Goal: Information Seeking & Learning: Understand process/instructions

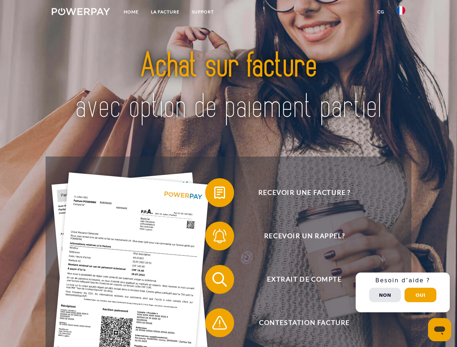
click at [81, 13] on img at bounding box center [81, 11] width 58 height 7
click at [401, 13] on img at bounding box center [400, 10] width 9 height 9
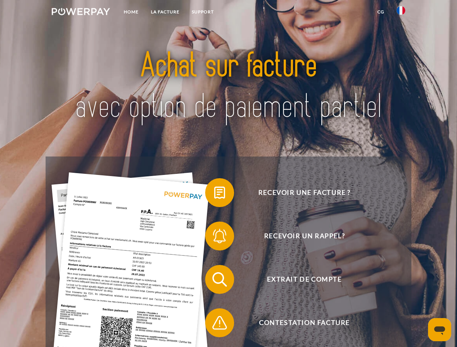
click at [381, 12] on link "CG" at bounding box center [380, 11] width 19 height 13
click at [214, 194] on span at bounding box center [209, 193] width 36 height 36
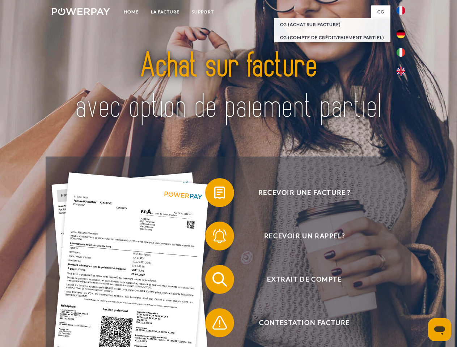
click at [214, 238] on span at bounding box center [209, 236] width 36 height 36
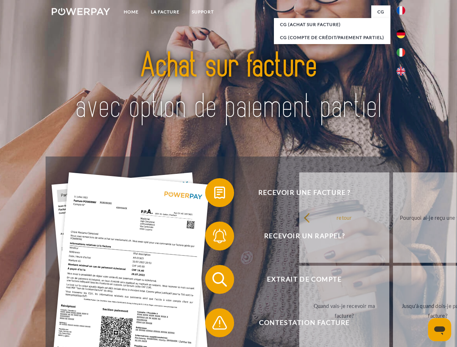
click at [393, 281] on link "Jusqu'à quand dois-je payer ma facture?" at bounding box center [438, 311] width 90 height 90
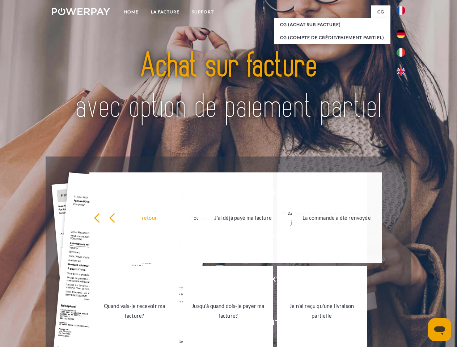
click at [277, 324] on link "Je n'ai reçu qu'une livraison partielle" at bounding box center [322, 311] width 90 height 90
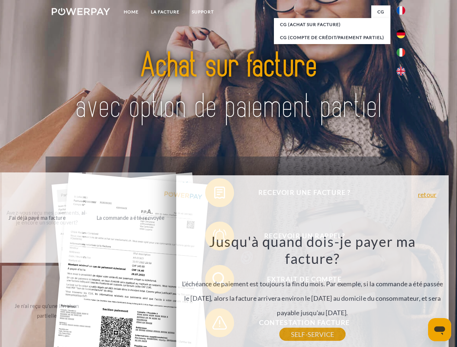
click at [403, 293] on div "Recevoir une facture ? Recevoir un rappel? Extrait de compte retour" at bounding box center [228, 301] width 365 height 289
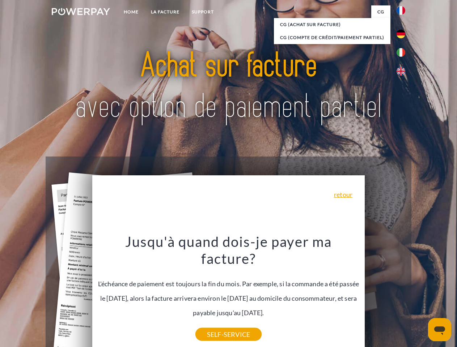
click at [385, 294] on span "Extrait de compte" at bounding box center [304, 279] width 177 height 29
click at [420, 295] on header "Home LA FACTURE Support" at bounding box center [228, 250] width 457 height 500
